Goal: Task Accomplishment & Management: Manage account settings

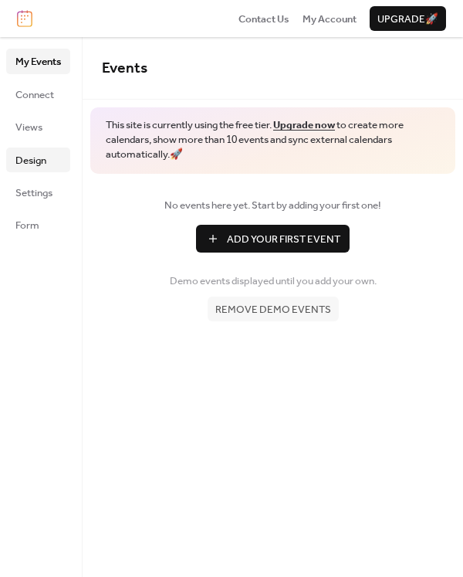
click at [36, 165] on span "Design" at bounding box center [30, 160] width 31 height 15
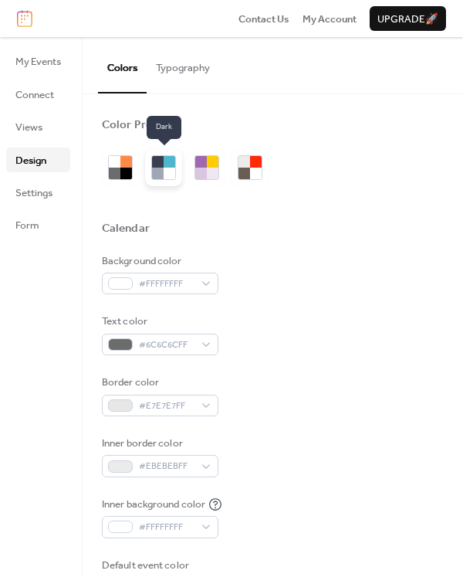
click at [174, 171] on div at bounding box center [170, 174] width 12 height 12
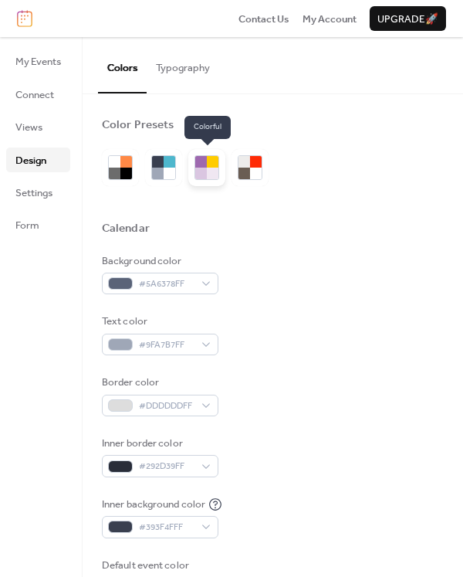
click at [206, 170] on div at bounding box center [201, 174] width 12 height 12
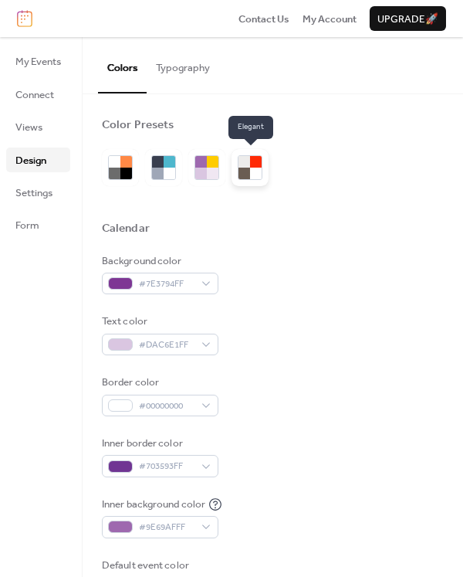
click at [243, 170] on div at bounding box center [245, 174] width 12 height 12
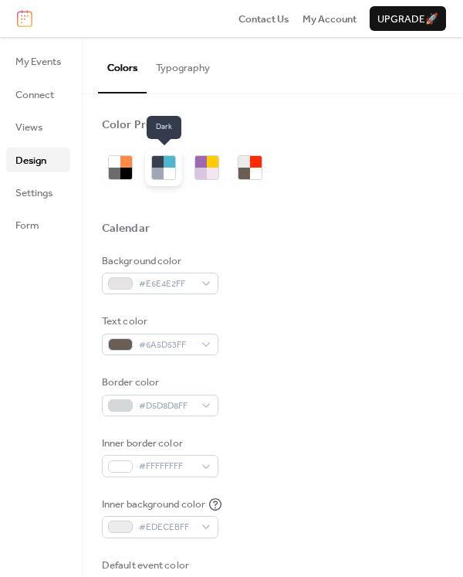
click at [170, 171] on div at bounding box center [170, 174] width 12 height 12
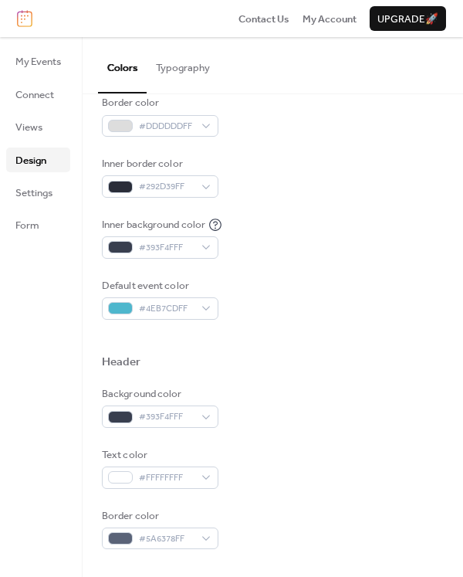
scroll to position [280, 0]
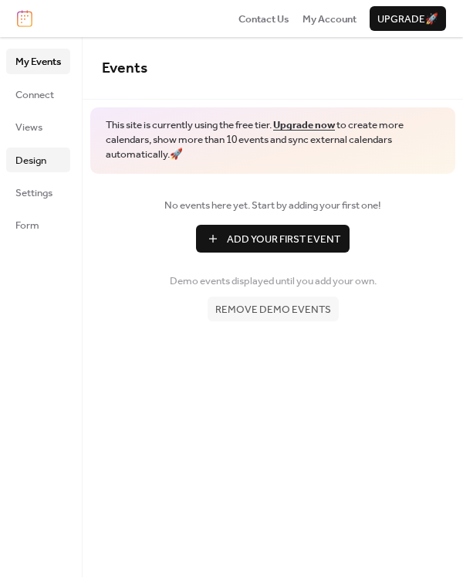
click at [33, 168] on span "Design" at bounding box center [30, 160] width 31 height 15
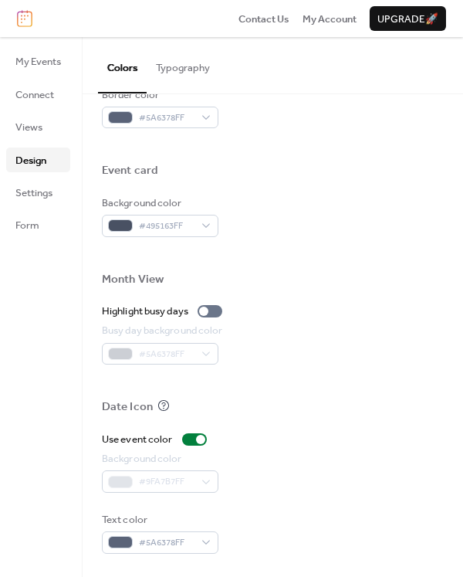
scroll to position [689, 0]
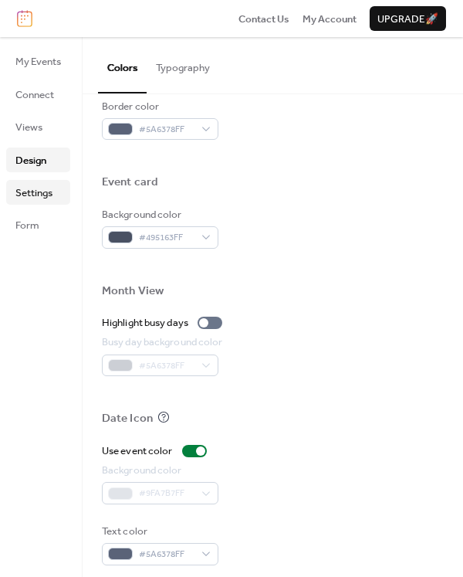
click at [37, 185] on span "Settings" at bounding box center [33, 192] width 37 height 15
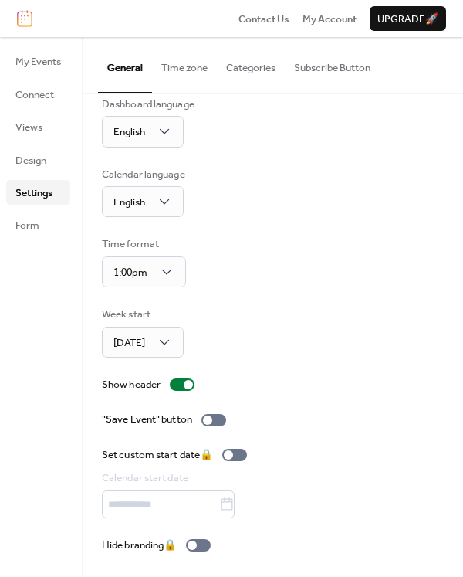
scroll to position [20, 0]
click at [187, 384] on div at bounding box center [188, 385] width 9 height 9
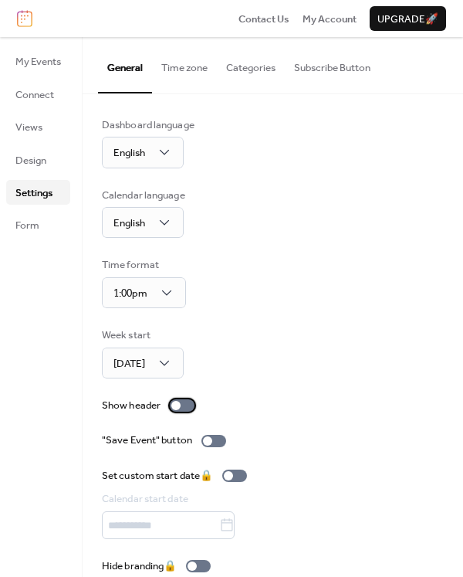
scroll to position [0, 0]
click at [247, 75] on button "Categories" at bounding box center [251, 64] width 68 height 54
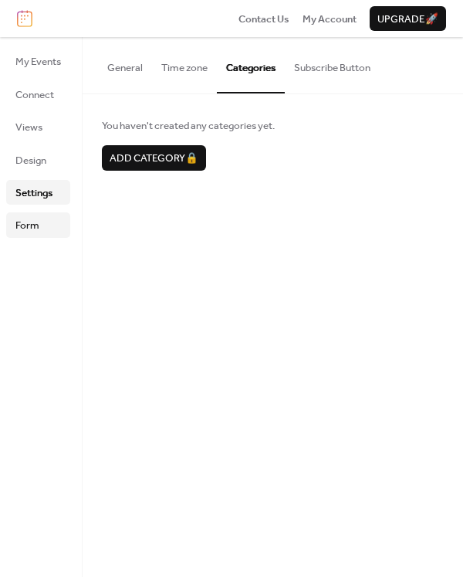
click at [38, 222] on span "Form" at bounding box center [27, 225] width 24 height 15
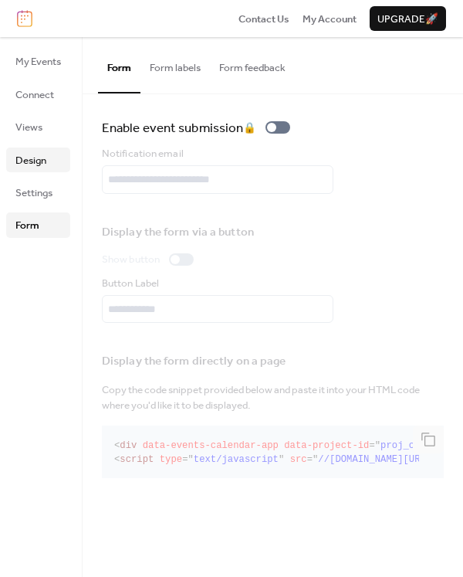
click at [28, 160] on span "Design" at bounding box center [30, 160] width 31 height 15
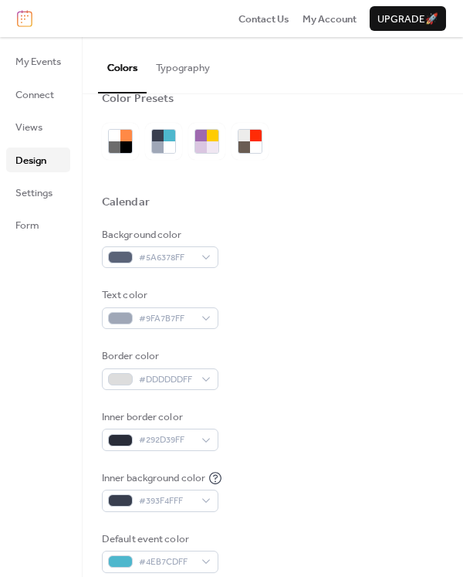
scroll to position [29, 0]
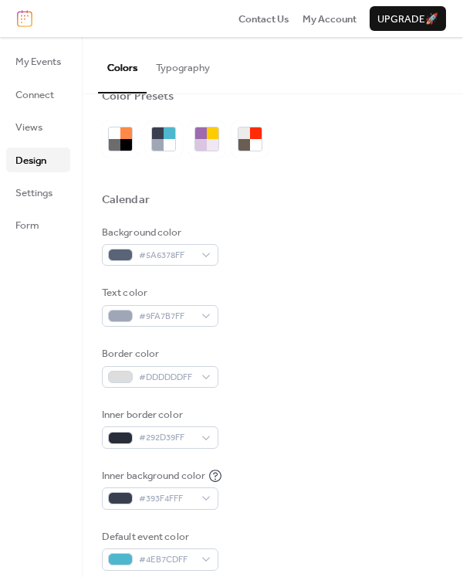
click at [168, 73] on button "Typography" at bounding box center [183, 64] width 73 height 54
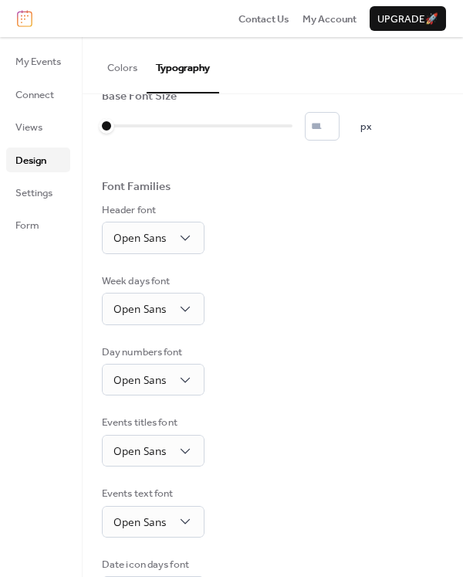
click at [137, 71] on button "Colors" at bounding box center [122, 64] width 49 height 54
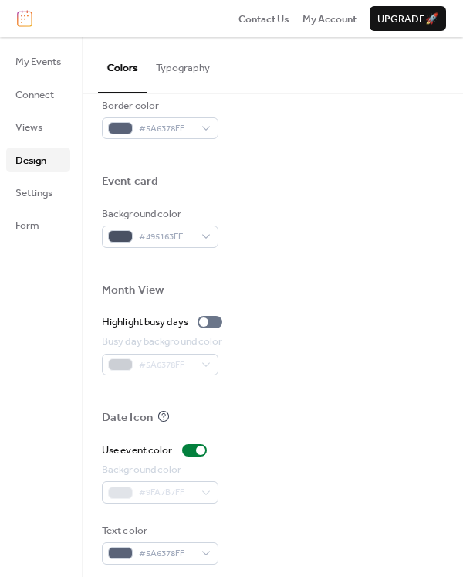
scroll to position [689, 0]
click at [48, 59] on span "My Events" at bounding box center [38, 61] width 46 height 15
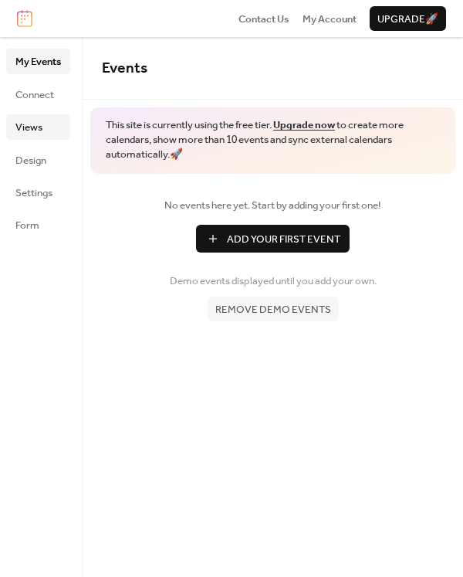
click at [39, 115] on link "Views" at bounding box center [38, 126] width 64 height 25
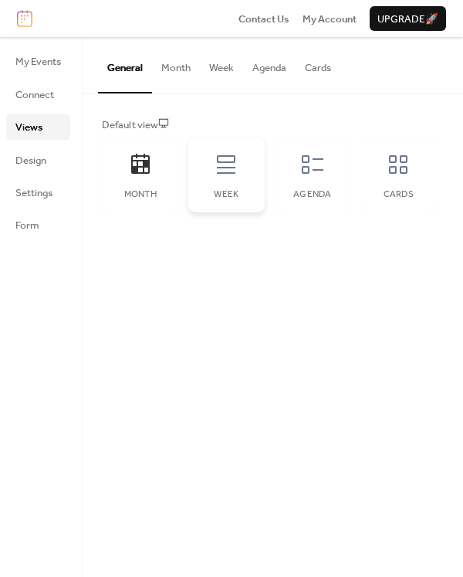
click at [246, 165] on div "Week" at bounding box center [226, 175] width 77 height 76
click at [278, 182] on div "Agenda" at bounding box center [312, 175] width 77 height 76
click at [371, 178] on div "Cards" at bounding box center [399, 175] width 77 height 76
click at [119, 170] on div "Month" at bounding box center [140, 175] width 77 height 76
click at [404, 178] on div "Cards" at bounding box center [399, 175] width 77 height 76
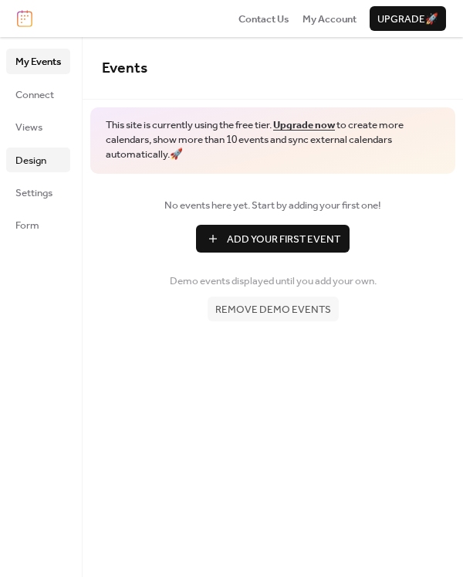
click at [34, 159] on span "Design" at bounding box center [30, 160] width 31 height 15
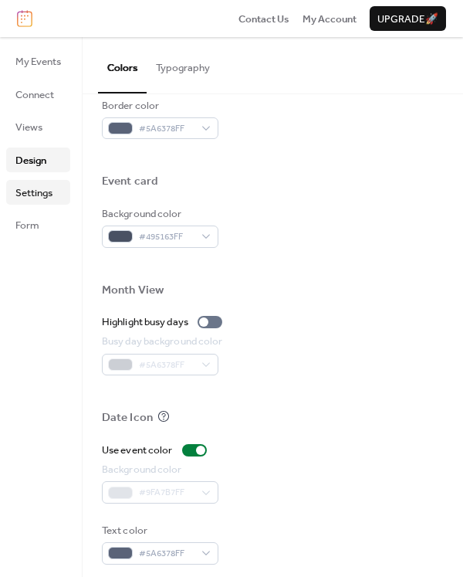
scroll to position [689, 0]
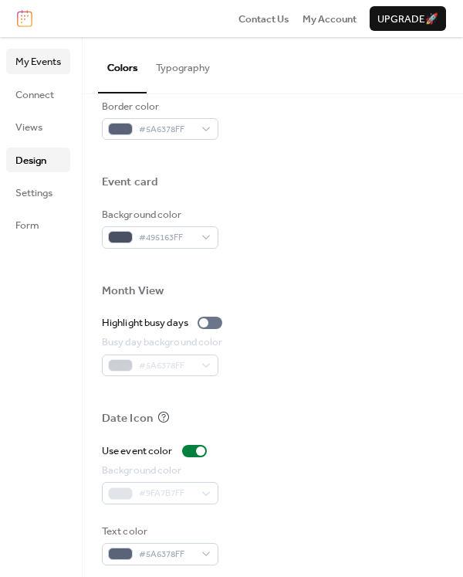
click at [36, 57] on span "My Events" at bounding box center [38, 61] width 46 height 15
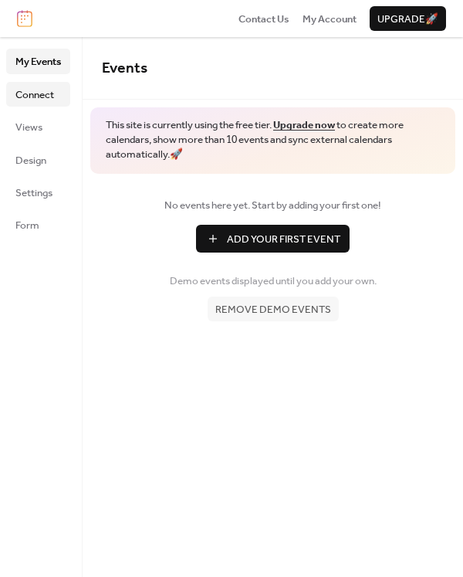
click at [46, 93] on span "Connect" at bounding box center [34, 94] width 39 height 15
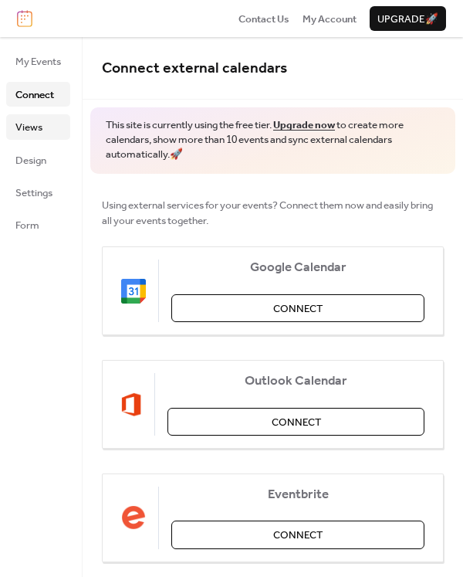
click at [46, 123] on link "Views" at bounding box center [38, 126] width 64 height 25
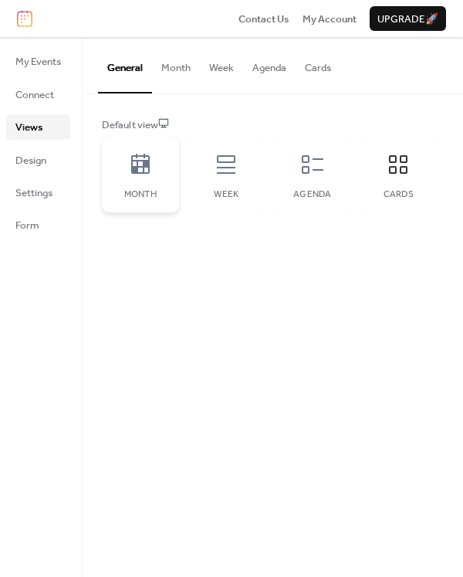
click at [144, 169] on icon at bounding box center [140, 164] width 19 height 20
